Goal: Check status: Check status

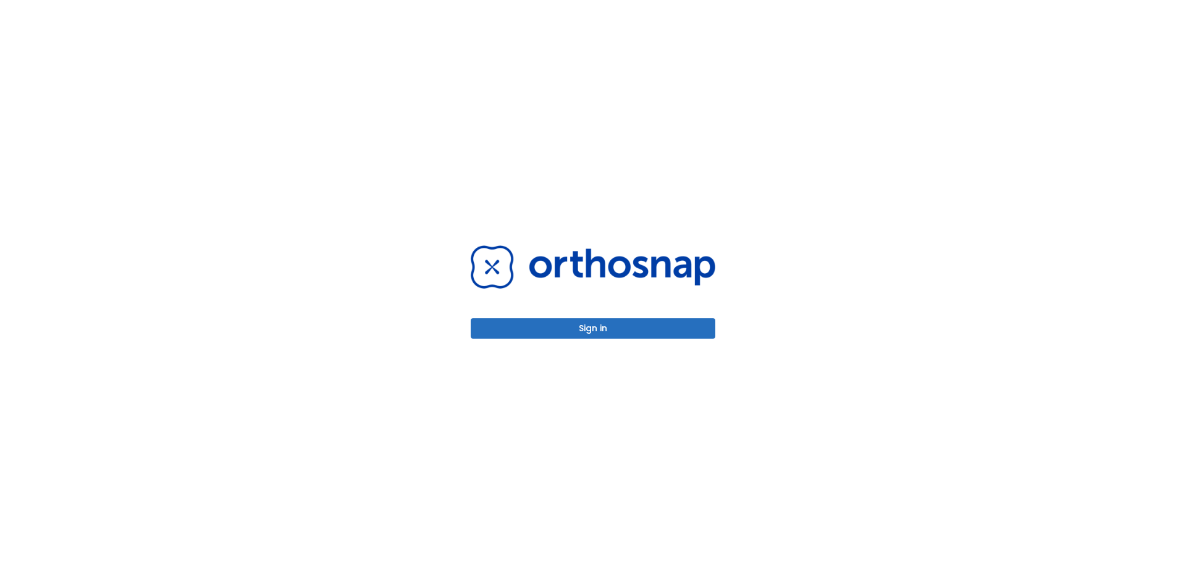
click at [567, 334] on button "Sign in" at bounding box center [593, 328] width 245 height 20
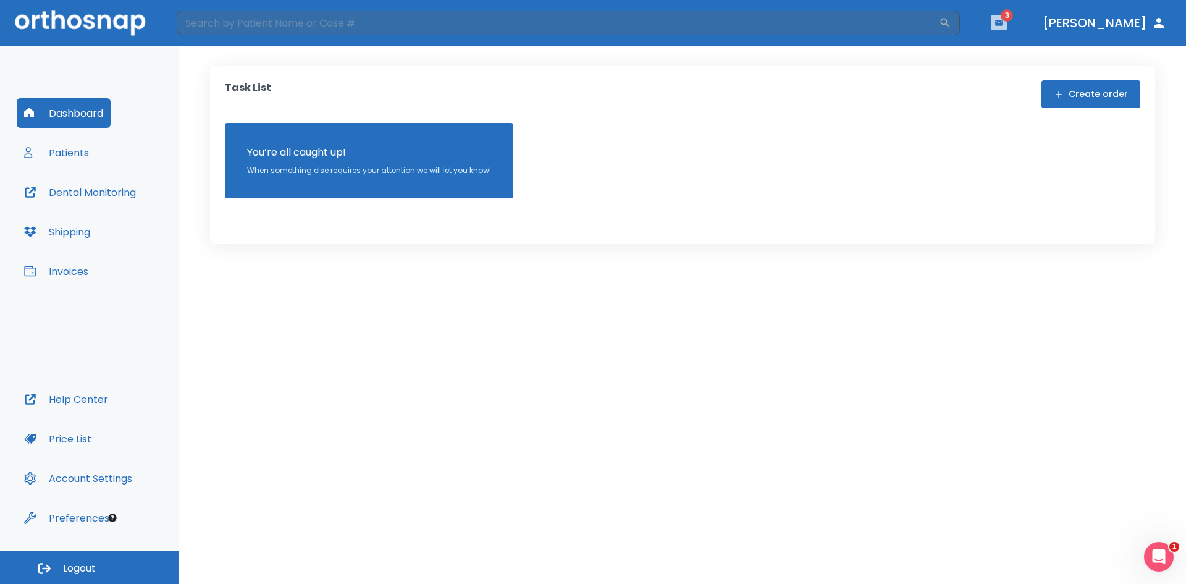
click at [1003, 21] on icon "button" at bounding box center [999, 23] width 9 height 9
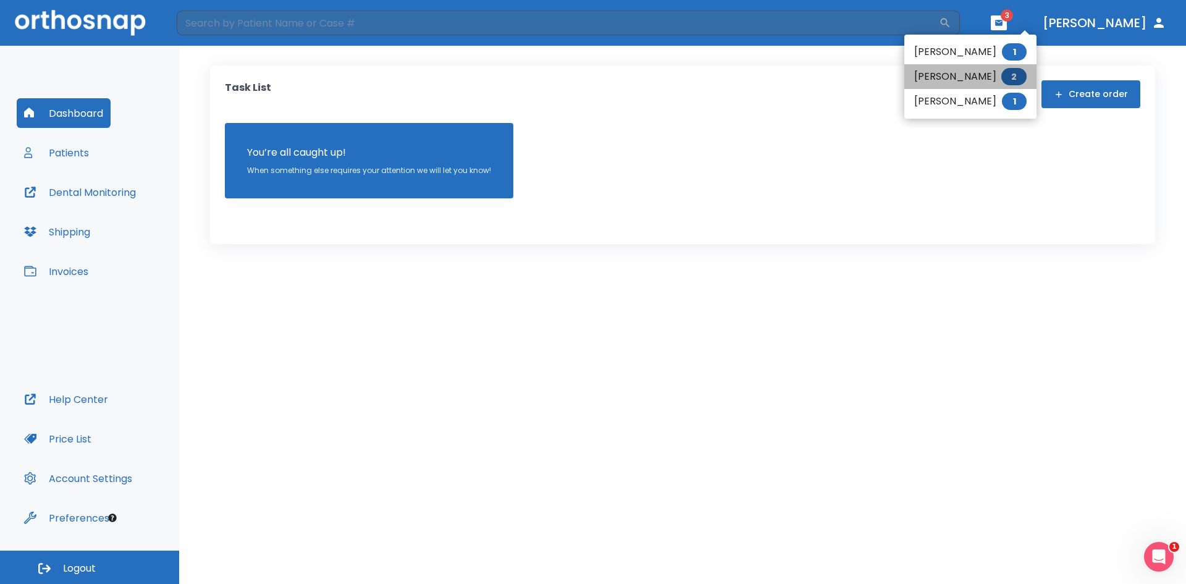
click at [942, 78] on li "[PERSON_NAME] 2" at bounding box center [971, 76] width 132 height 25
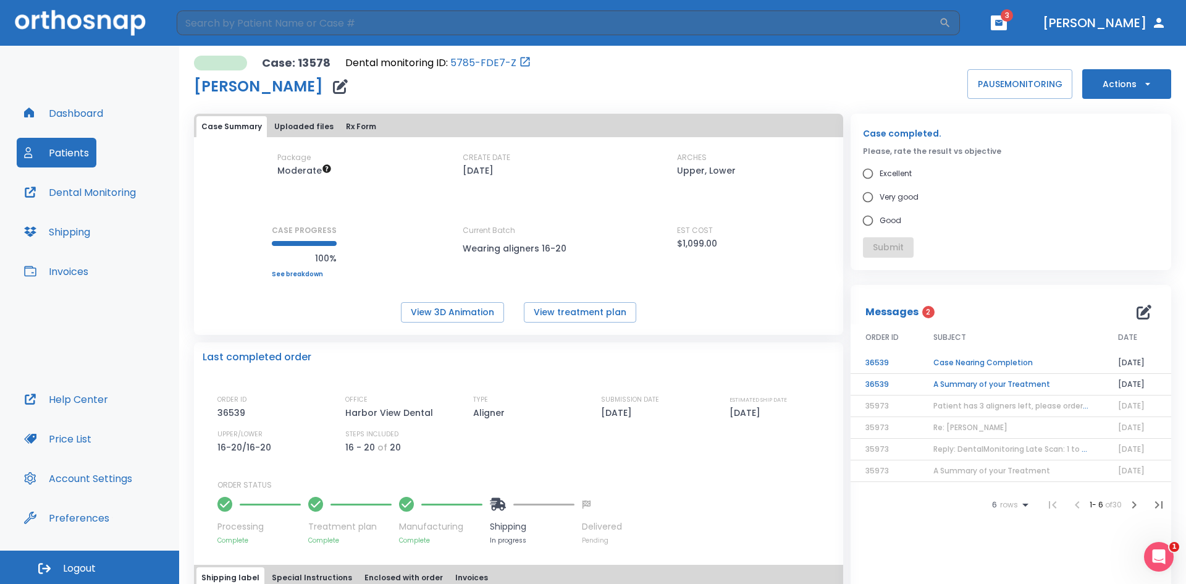
click at [1024, 382] on td "A Summary of your Treatment" at bounding box center [1011, 385] width 185 height 22
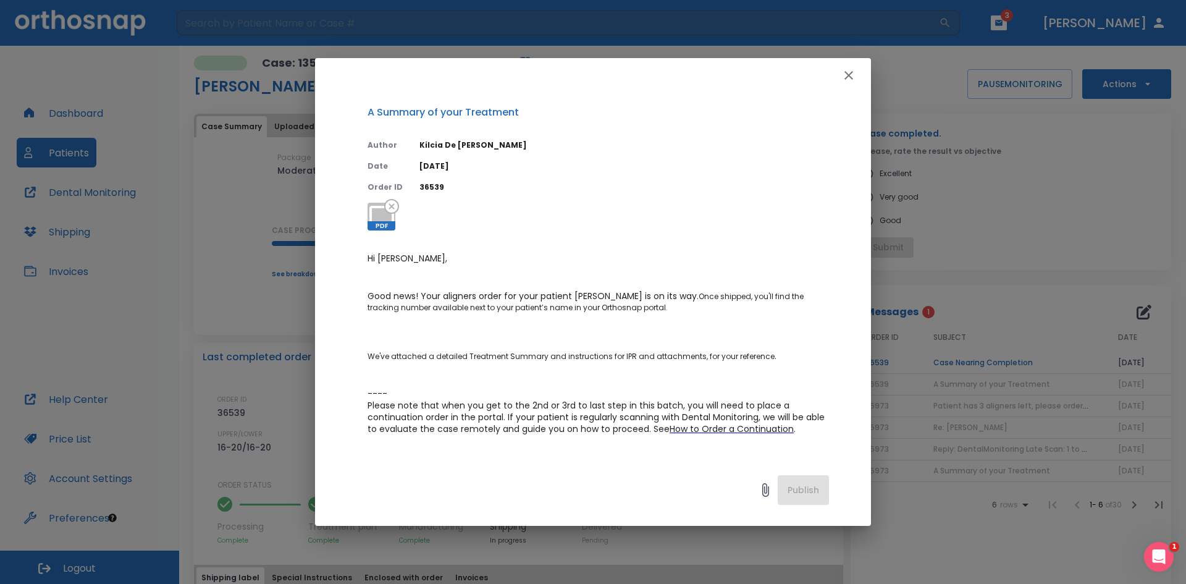
click at [841, 67] on button "button" at bounding box center [849, 75] width 25 height 25
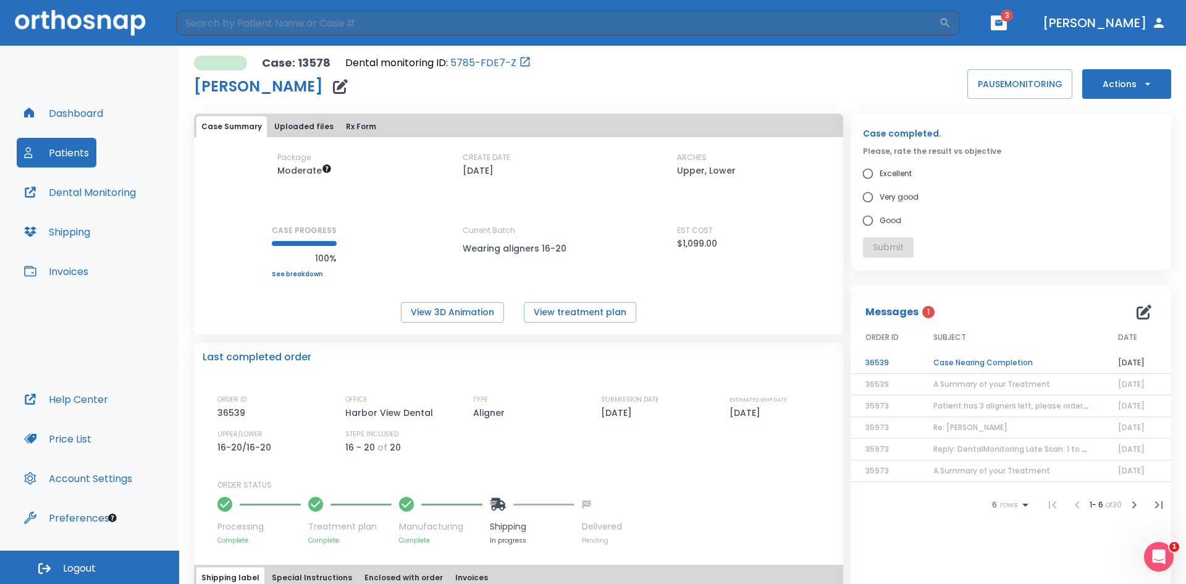
click at [980, 364] on td "Case Nearing Completion" at bounding box center [1011, 363] width 185 height 22
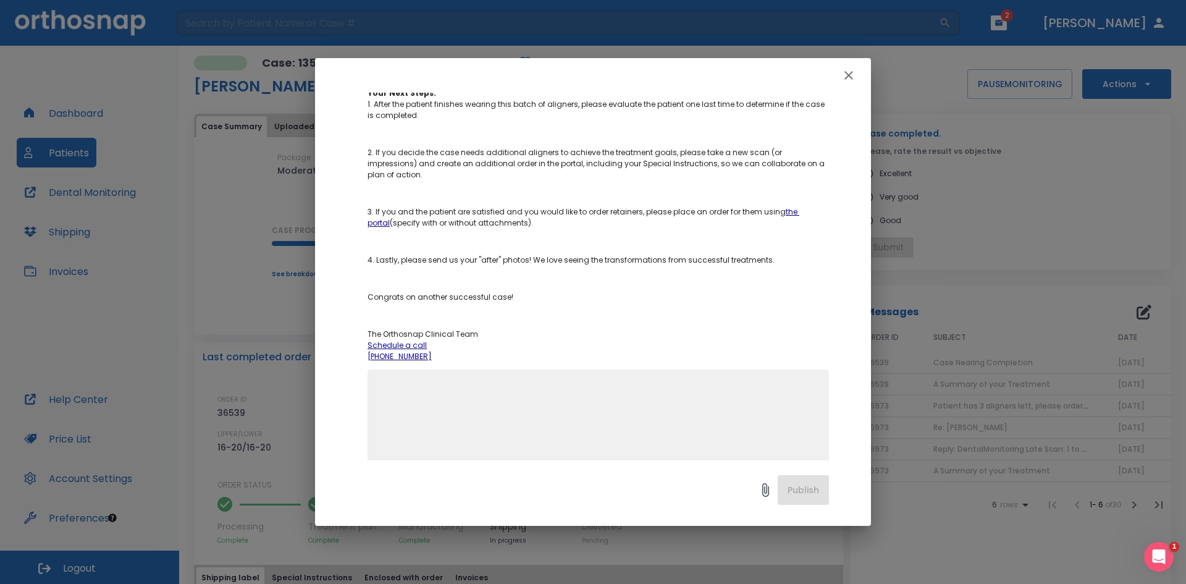
scroll to position [271, 0]
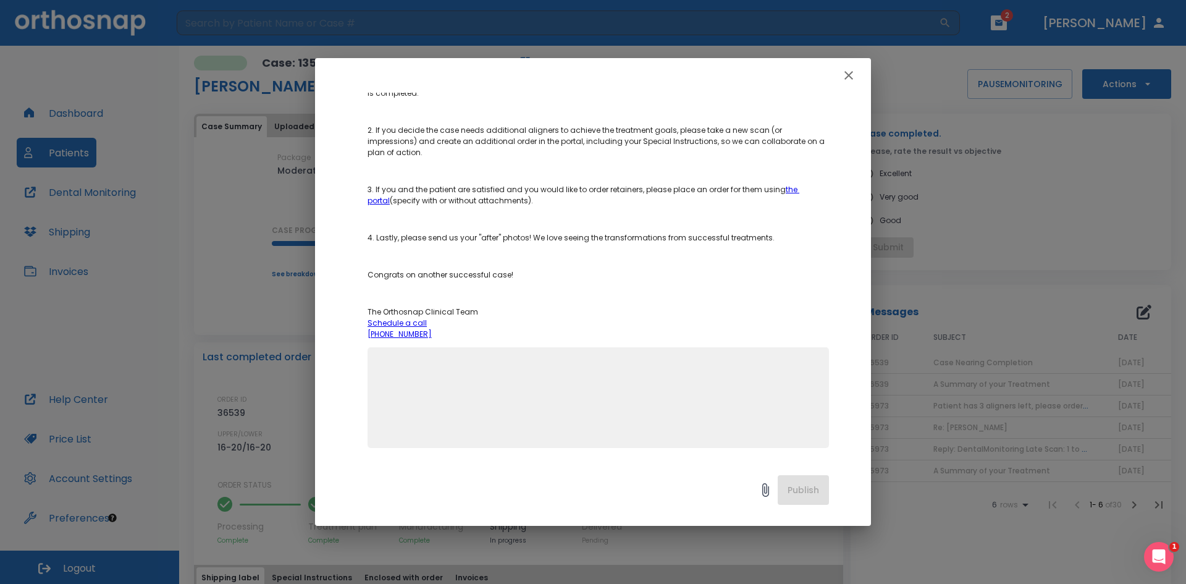
click at [700, 418] on textarea at bounding box center [598, 402] width 447 height 85
type textarea "Will do, thank you."
click at [815, 485] on button "Publish" at bounding box center [803, 490] width 51 height 30
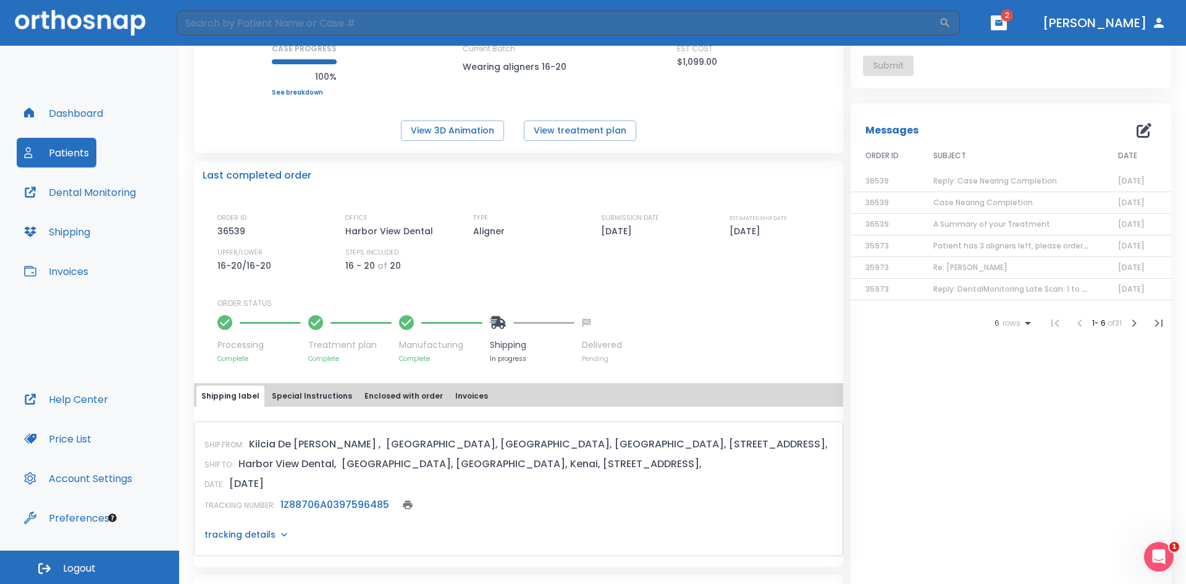
scroll to position [247, 0]
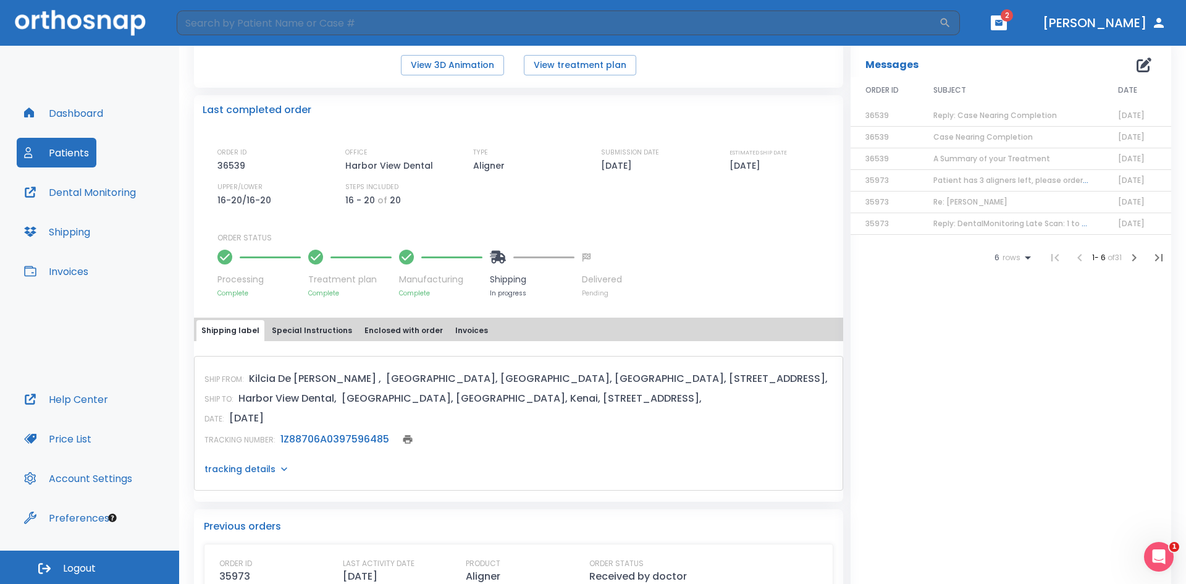
click at [279, 471] on icon at bounding box center [284, 469] width 12 height 12
click at [295, 440] on link "1Z88706A0397596485" at bounding box center [334, 439] width 109 height 14
click at [1003, 20] on icon "button" at bounding box center [999, 23] width 9 height 9
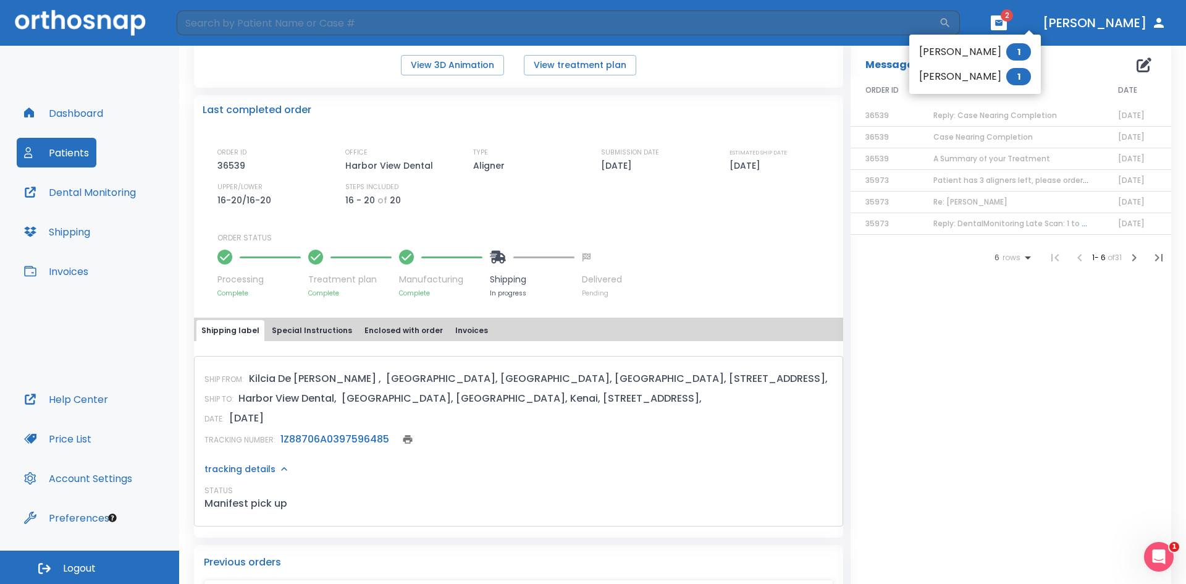
click at [971, 74] on li "Deborah Ziegler 1" at bounding box center [975, 76] width 132 height 25
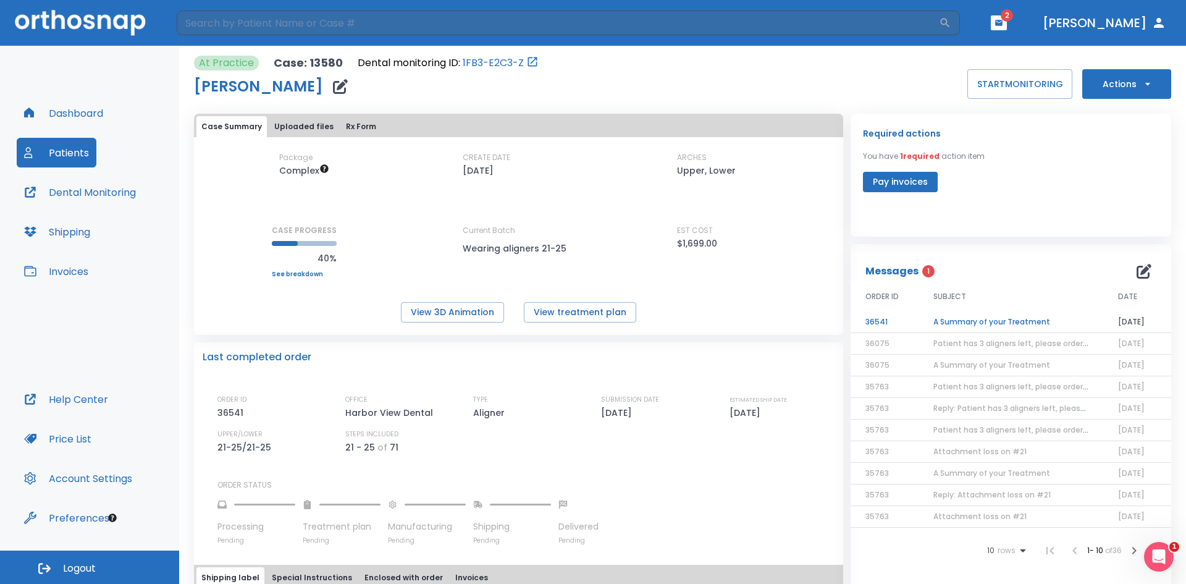
click at [966, 321] on td "A Summary of your Treatment" at bounding box center [1011, 322] width 185 height 22
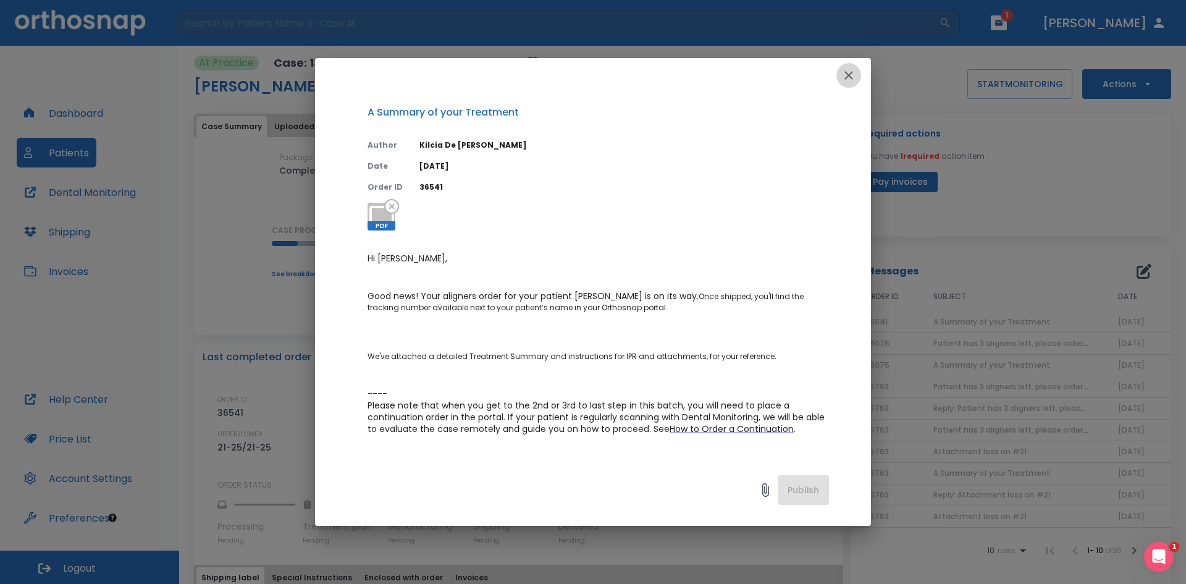
click at [853, 69] on icon "button" at bounding box center [848, 75] width 15 height 15
click at [853, 69] on div "At Practice Case: 13580 Dental monitoring ID: 1FB3-E2C3-Z Deborah Ziegler START…" at bounding box center [682, 77] width 977 height 43
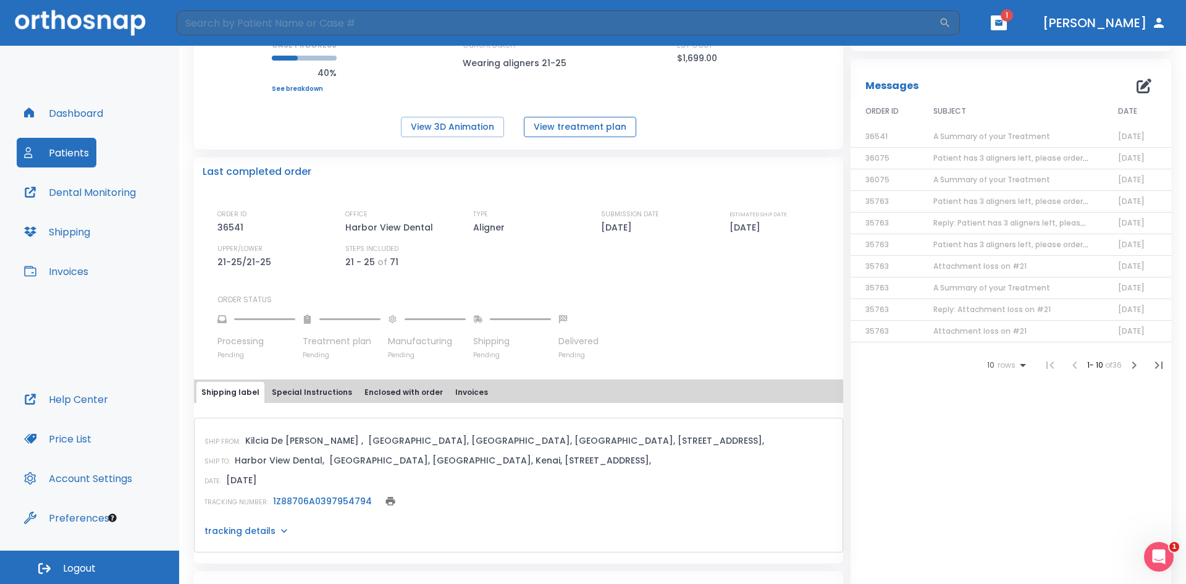
scroll to position [124, 0]
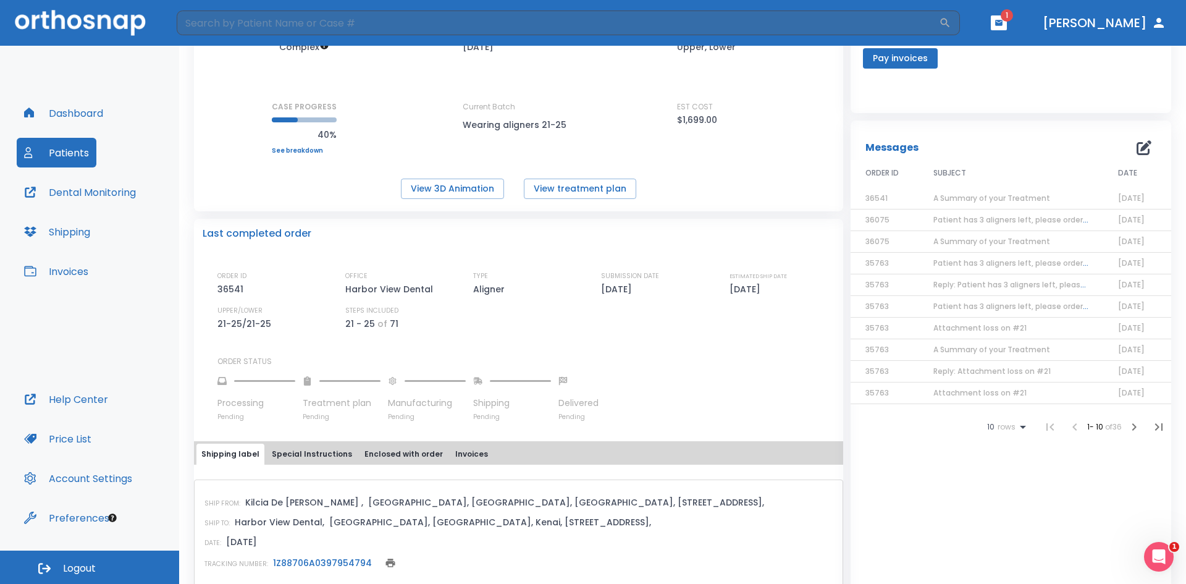
click at [988, 194] on span "A Summary of your Treatment" at bounding box center [992, 198] width 117 height 11
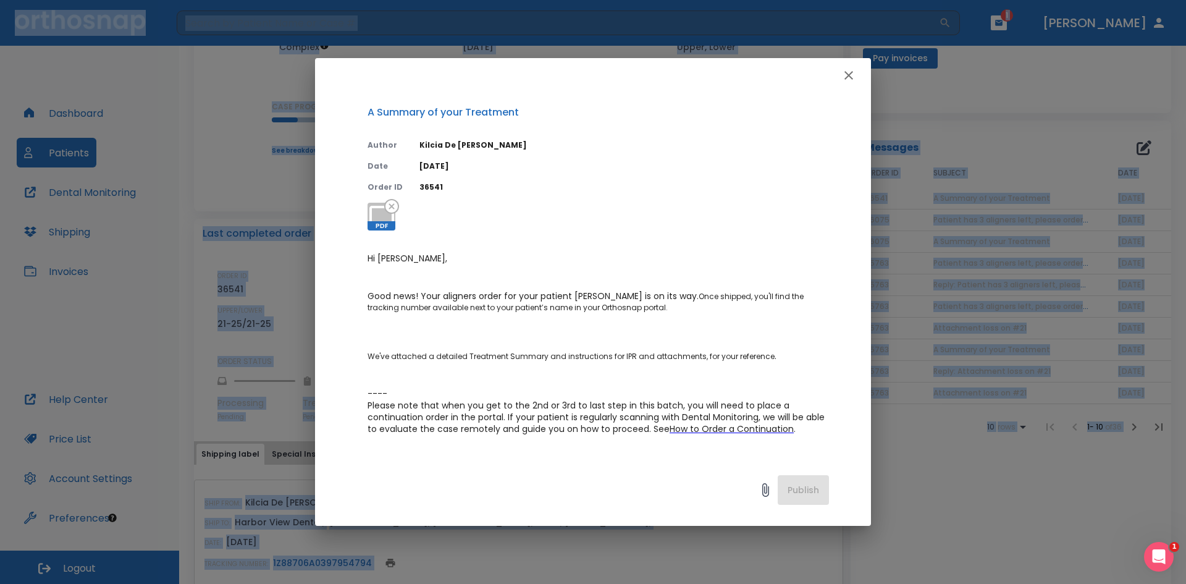
click at [841, 75] on button "button" at bounding box center [849, 75] width 25 height 25
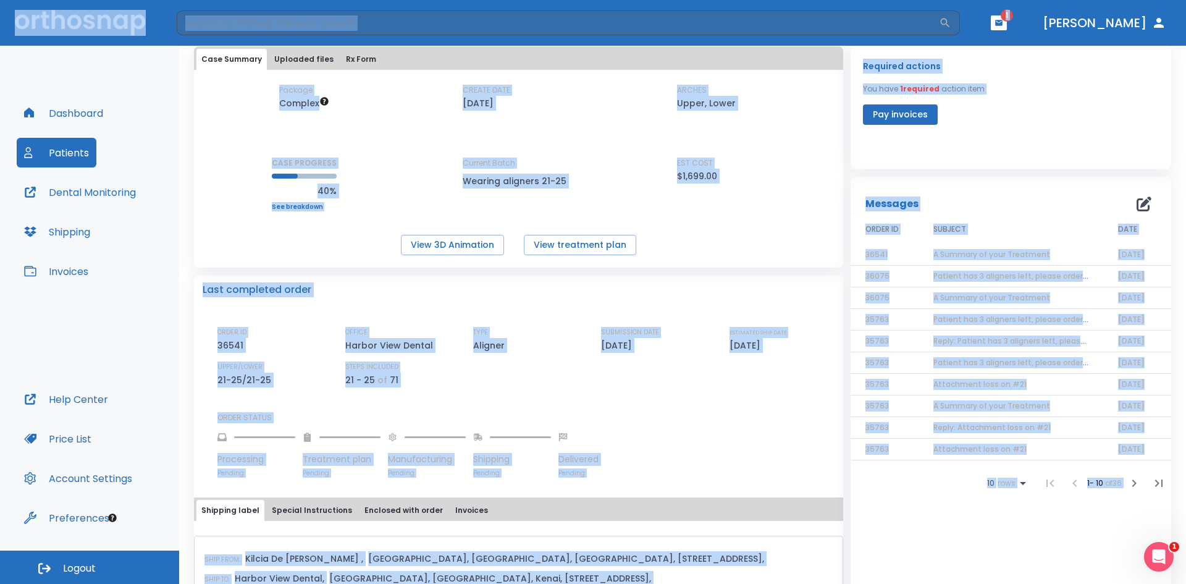
scroll to position [0, 0]
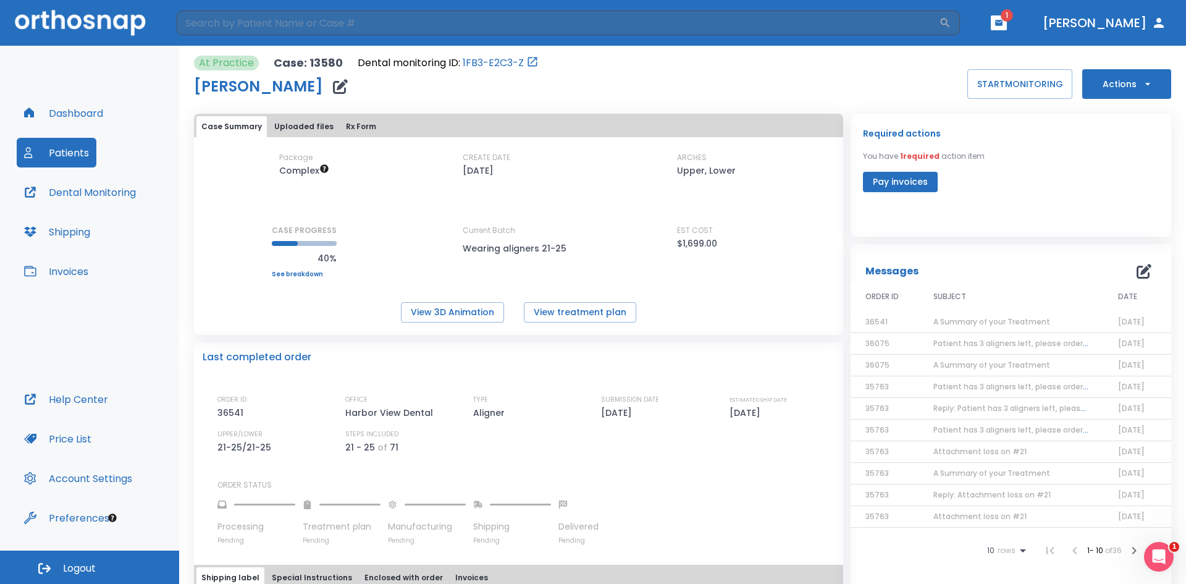
click at [108, 306] on div "Dashboard Patients Dental Monitoring Shipping Invoices" at bounding box center [90, 241] width 146 height 286
click at [78, 155] on button "Patients" at bounding box center [57, 153] width 80 height 30
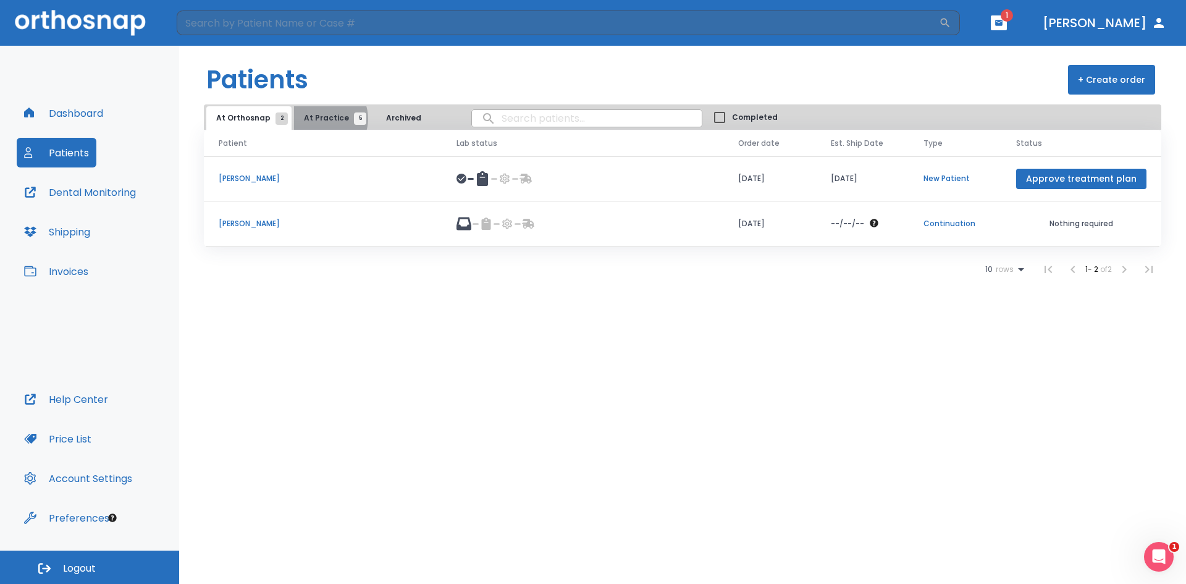
click at [320, 119] on span "At Practice 5" at bounding box center [332, 117] width 56 height 11
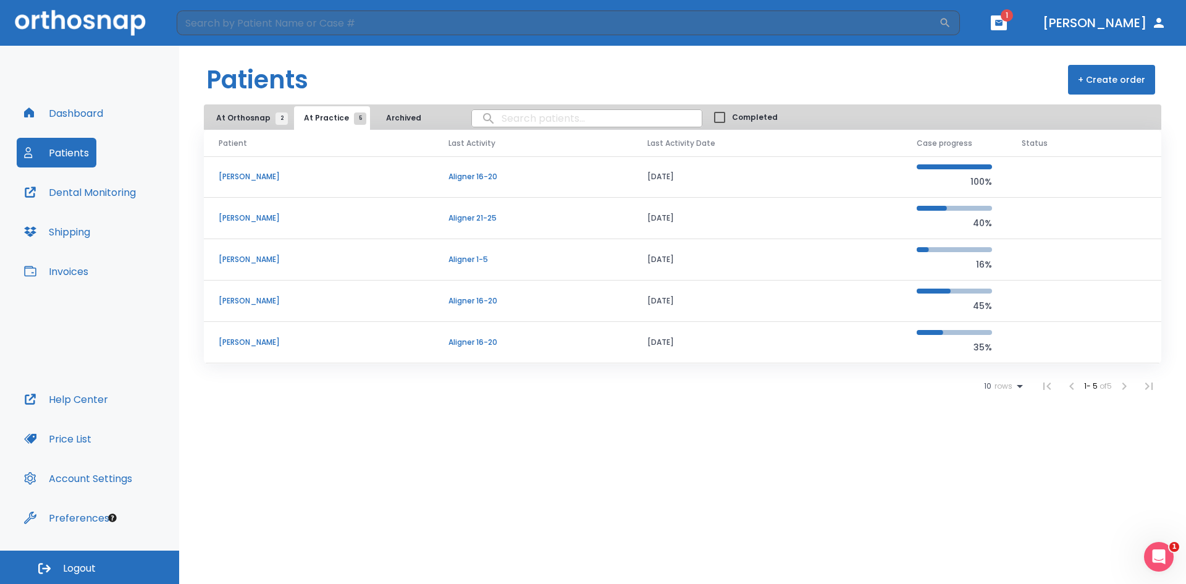
click at [271, 175] on p "Enrique Mercado" at bounding box center [319, 176] width 200 height 11
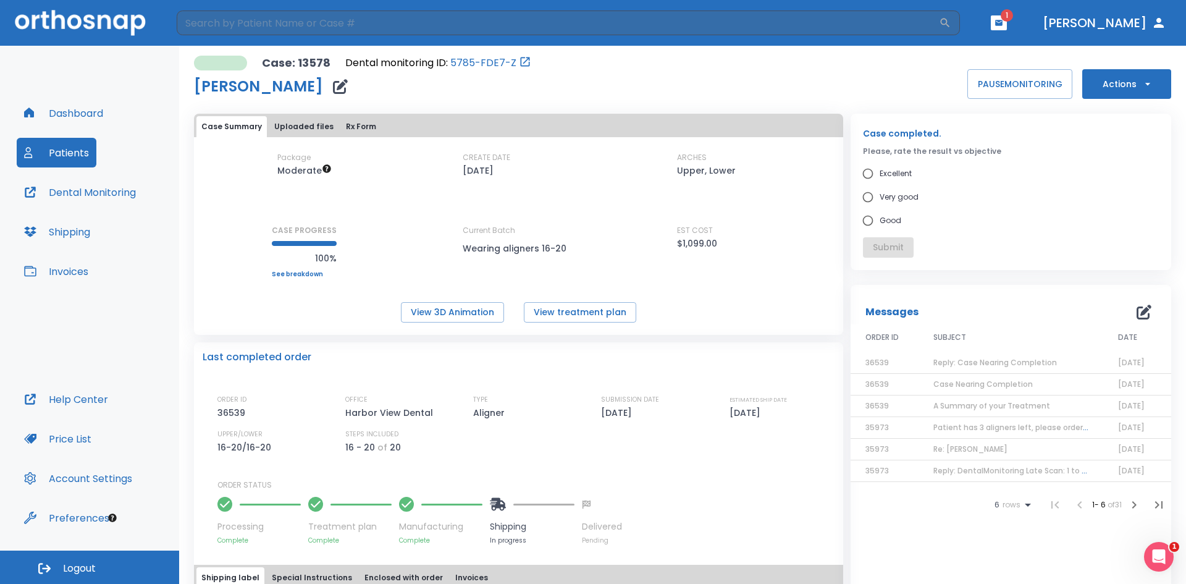
click at [745, 497] on div "Processing Complete Treatment plan Complete Manufacturing Complete Shipping In …" at bounding box center [525, 518] width 617 height 54
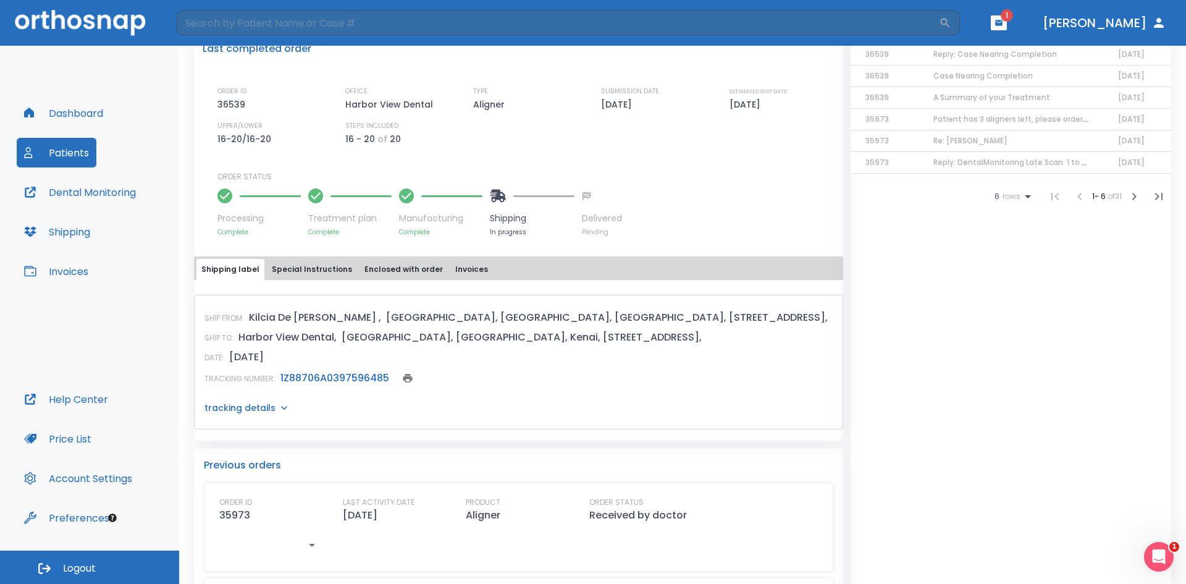
scroll to position [309, 0]
click at [337, 373] on link "1Z88706A0397596485" at bounding box center [334, 377] width 109 height 14
click at [246, 411] on p "tracking details" at bounding box center [240, 407] width 71 height 12
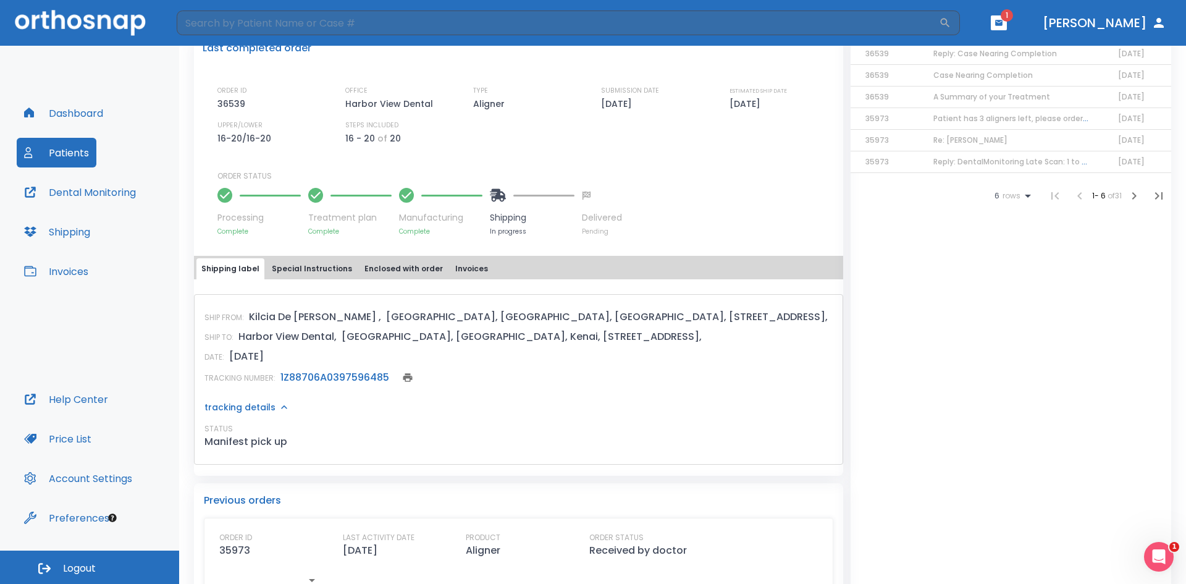
click at [247, 410] on p "tracking details" at bounding box center [240, 407] width 71 height 12
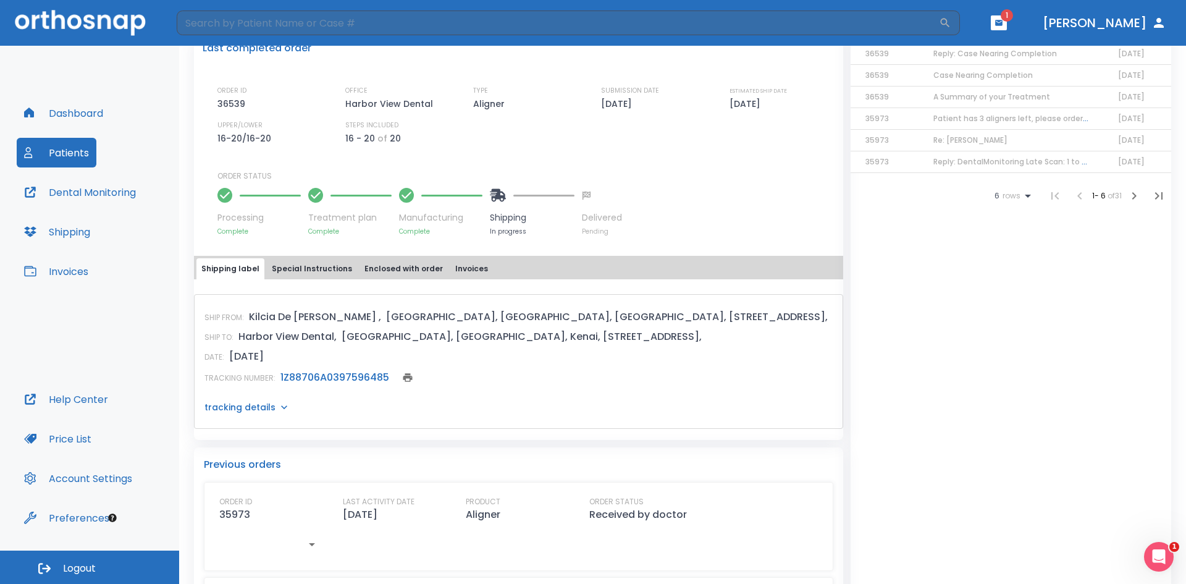
click at [56, 348] on div "Dashboard Patients Dental Monitoring Shipping Invoices" at bounding box center [90, 241] width 146 height 286
click at [343, 371] on link "1Z88706A0397596485" at bounding box center [334, 377] width 109 height 14
